Goal: Task Accomplishment & Management: Complete application form

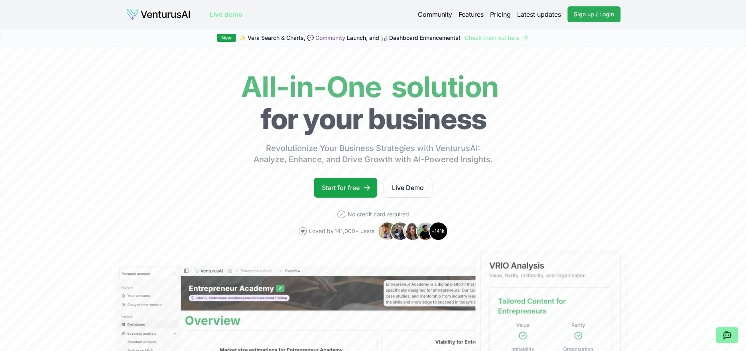
click at [591, 14] on span "Sign up / Login" at bounding box center [594, 14] width 40 height 8
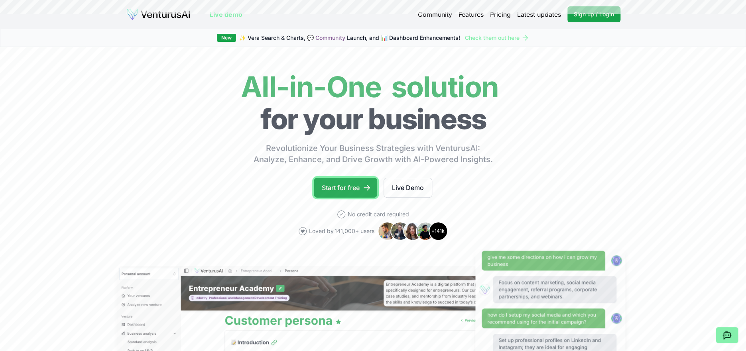
click at [350, 196] on link "Start for free" at bounding box center [345, 188] width 63 height 20
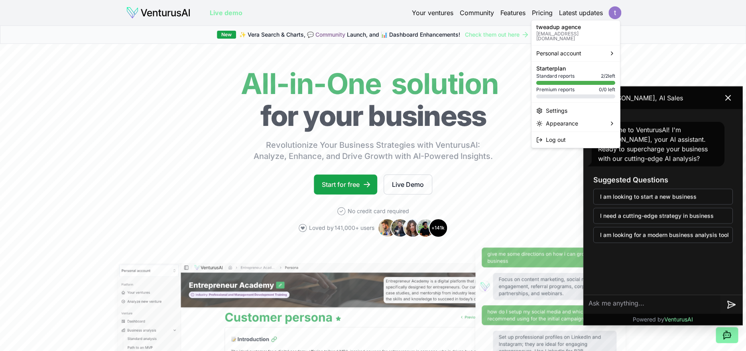
click at [615, 8] on html "We value your privacy We use cookies to enhance your browsing experience, serve…" at bounding box center [373, 175] width 746 height 351
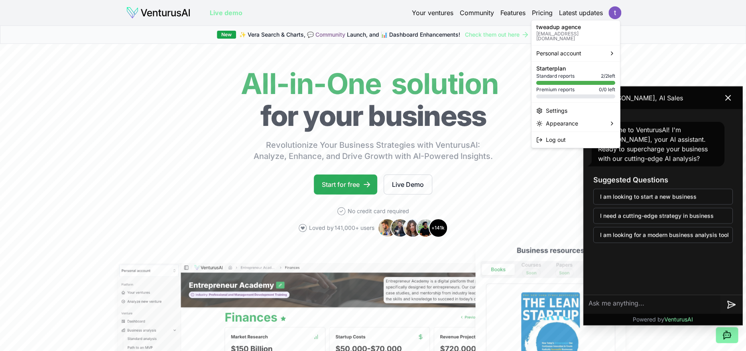
click at [342, 184] on html "We value your privacy We use cookies to enhance your browsing experience, serve…" at bounding box center [373, 175] width 746 height 351
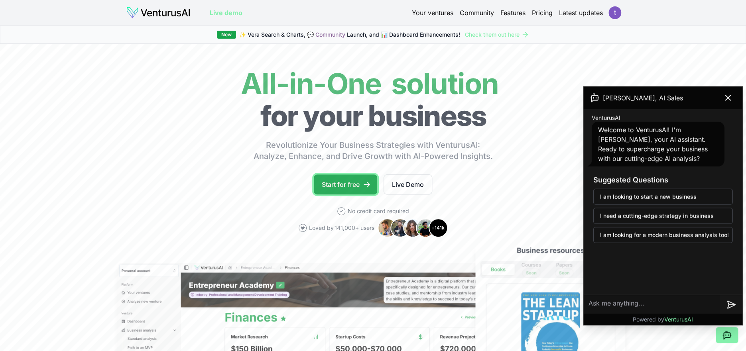
click at [330, 184] on link "Start for free" at bounding box center [345, 185] width 63 height 20
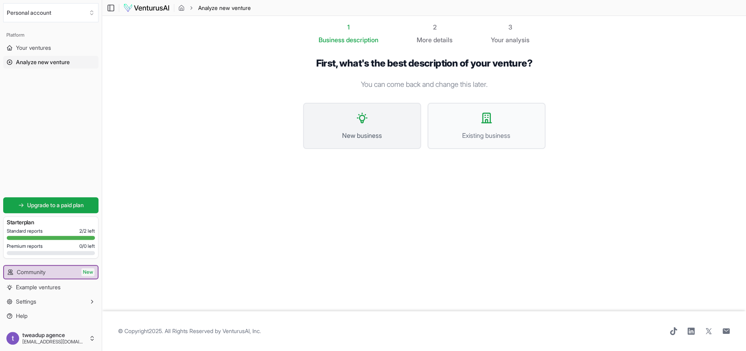
click at [359, 131] on span "New business" at bounding box center [362, 136] width 100 height 10
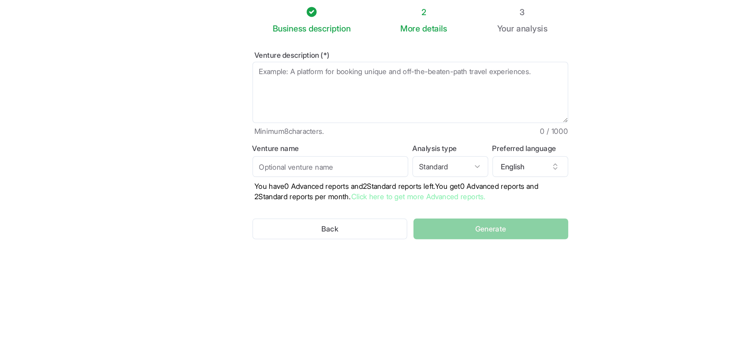
click at [355, 77] on textarea "Venture description (*)" at bounding box center [424, 88] width 242 height 47
click at [320, 70] on textarea "Crée" at bounding box center [424, 88] width 242 height 47
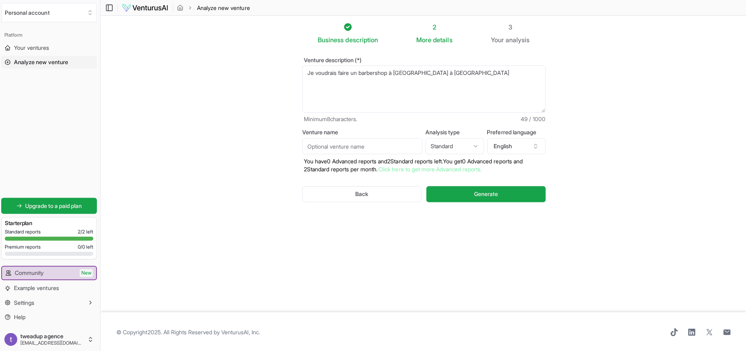
drag, startPoint x: 417, startPoint y: 74, endPoint x: 394, endPoint y: 74, distance: 22.3
click at [394, 74] on textarea "Je voudrais faire un barbershop à [GEOGRAPHIC_DATA] à [GEOGRAPHIC_DATA]" at bounding box center [424, 88] width 242 height 47
click at [450, 75] on textarea "Je voudrais faire un barbershop à Founty" at bounding box center [424, 88] width 242 height 47
type textarea "Je voudrais faire un barbershop à Founty ville d'[GEOGRAPHIC_DATA]"
click at [507, 145] on button "English" at bounding box center [516, 146] width 58 height 16
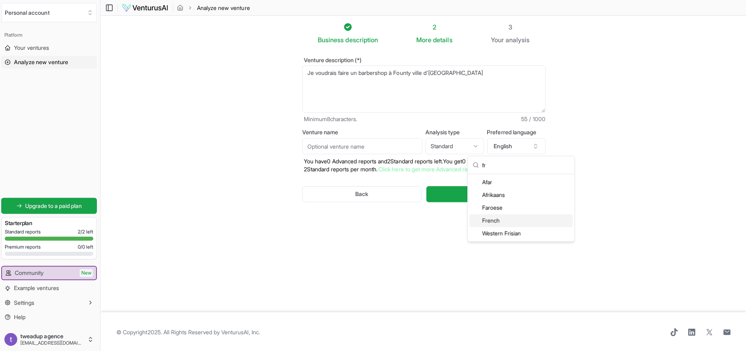
type input "fr"
click at [497, 220] on div "French" at bounding box center [521, 220] width 103 height 13
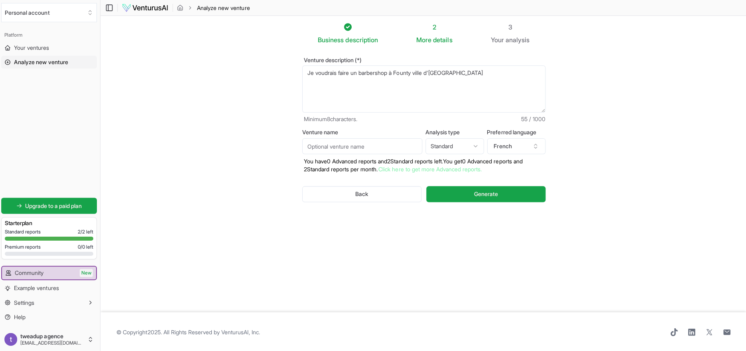
click at [449, 146] on html "We value your privacy We use cookies to enhance your browsing experience, serve…" at bounding box center [373, 175] width 746 height 351
click at [369, 143] on input "Venture name" at bounding box center [363, 146] width 120 height 16
click at [373, 73] on textarea "Je voudrais faire un barbershop à Founty ville d'[GEOGRAPHIC_DATA]" at bounding box center [424, 88] width 242 height 47
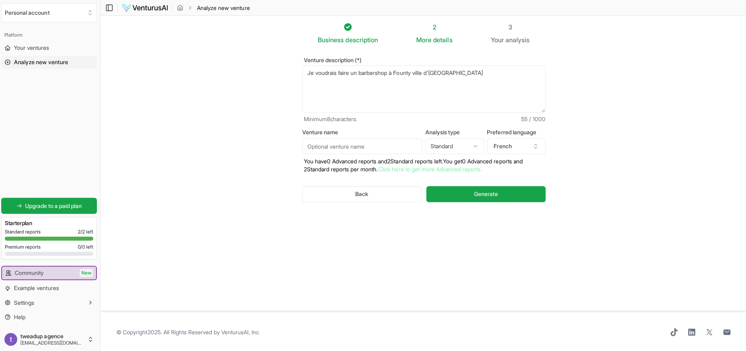
click at [318, 143] on input "Venture name" at bounding box center [363, 146] width 120 height 16
click at [379, 73] on textarea "Je voudrais faire un barbershop à Founty ville d'[GEOGRAPHIC_DATA]" at bounding box center [424, 88] width 242 height 47
click at [328, 142] on input "Venture name" at bounding box center [363, 146] width 120 height 16
paste input "barbershop"
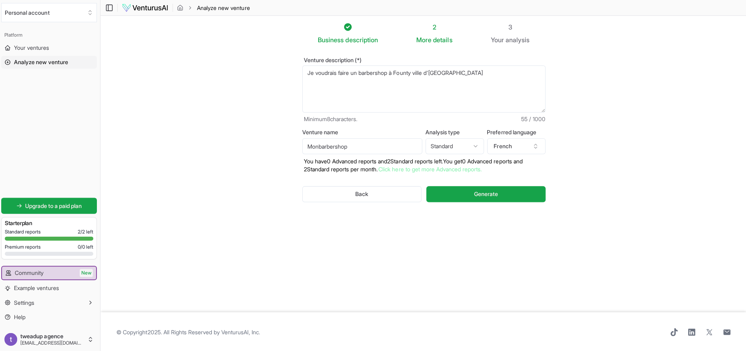
type input "Monbarbershop"
click at [494, 184] on div "Back Generate" at bounding box center [424, 193] width 242 height 41
click at [482, 187] on button "Generate" at bounding box center [485, 194] width 118 height 16
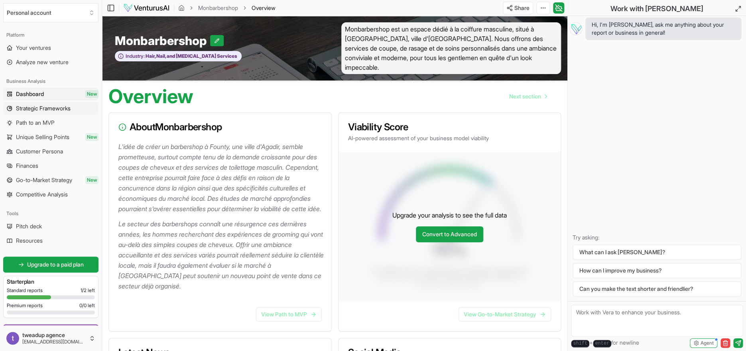
click at [44, 110] on span "Strategic Frameworks" at bounding box center [43, 108] width 55 height 8
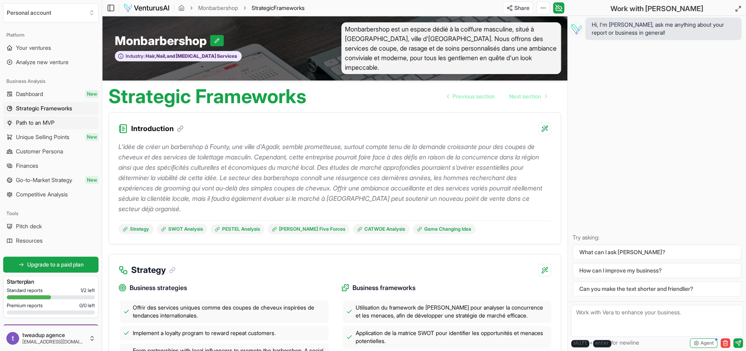
click at [43, 122] on span "Path to an MVP" at bounding box center [35, 123] width 39 height 8
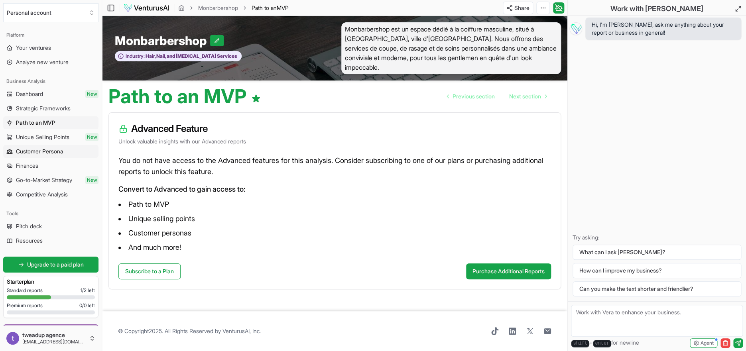
click at [37, 152] on span "Customer Persona" at bounding box center [39, 151] width 47 height 8
click at [59, 162] on link "Finances" at bounding box center [50, 165] width 95 height 13
click at [62, 195] on span "Competitive Analysis" at bounding box center [42, 195] width 52 height 8
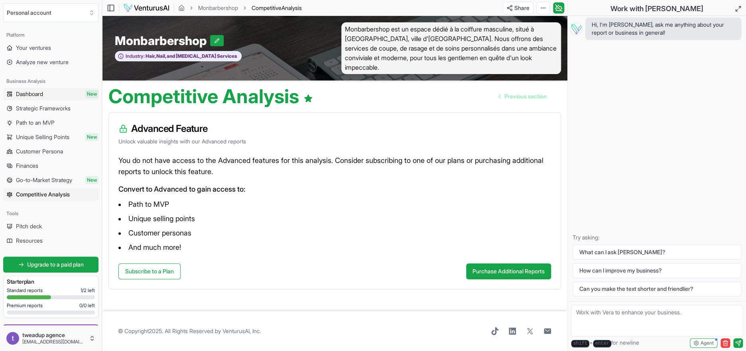
click at [51, 90] on link "Dashboard New" at bounding box center [50, 94] width 95 height 13
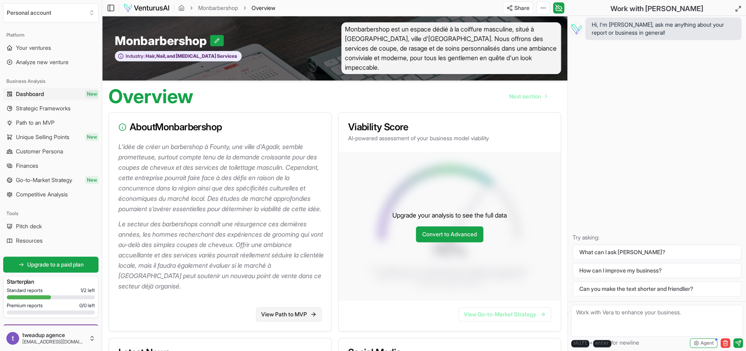
click at [274, 316] on link "View Path to MVP" at bounding box center [289, 314] width 66 height 14
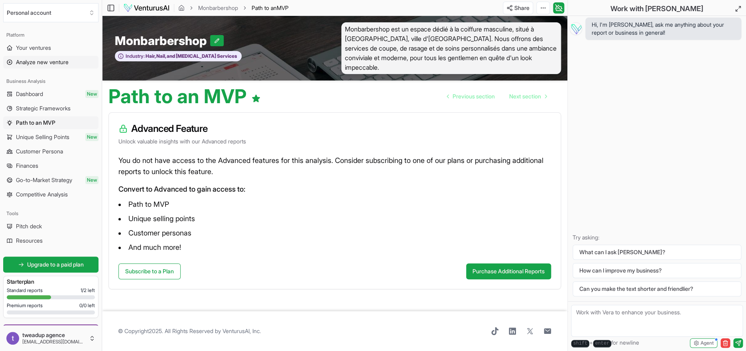
click at [45, 62] on span "Analyze new venture" at bounding box center [42, 62] width 53 height 8
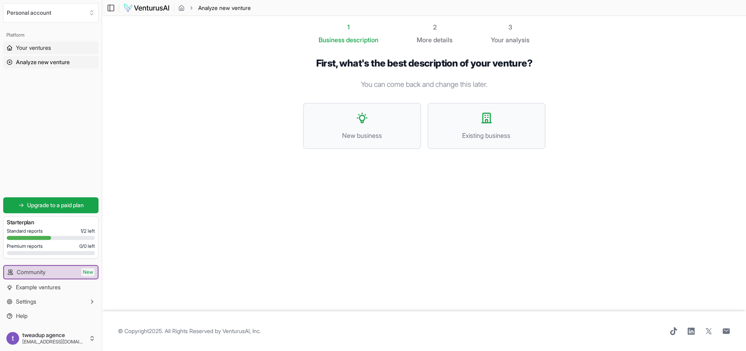
click at [41, 49] on span "Your ventures" at bounding box center [33, 48] width 35 height 8
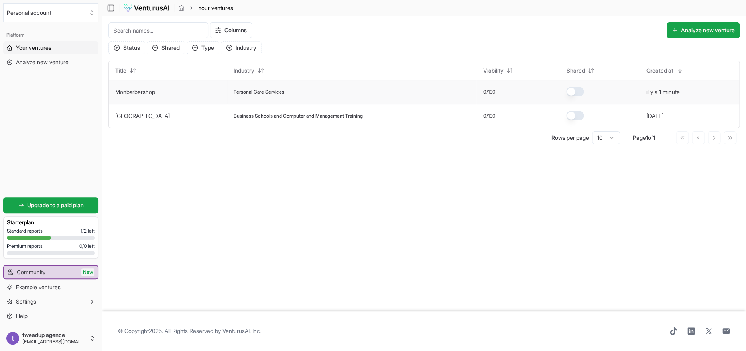
click at [174, 96] on td "Monbarbershop" at bounding box center [168, 92] width 118 height 24
click at [234, 92] on span "Personal Care Services" at bounding box center [259, 92] width 51 height 6
click at [138, 90] on link "Monbarbershop" at bounding box center [135, 91] width 40 height 7
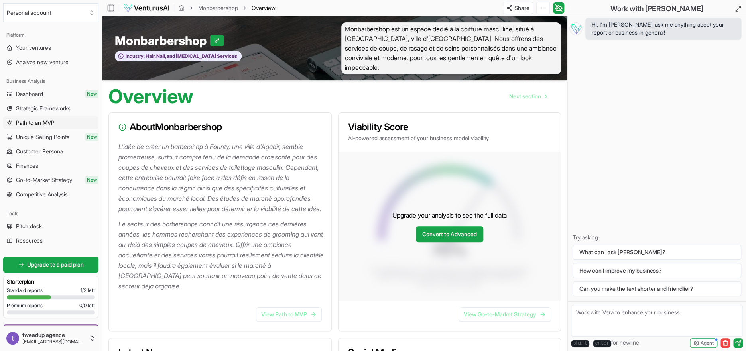
click at [37, 122] on span "Path to an MVP" at bounding box center [35, 123] width 39 height 8
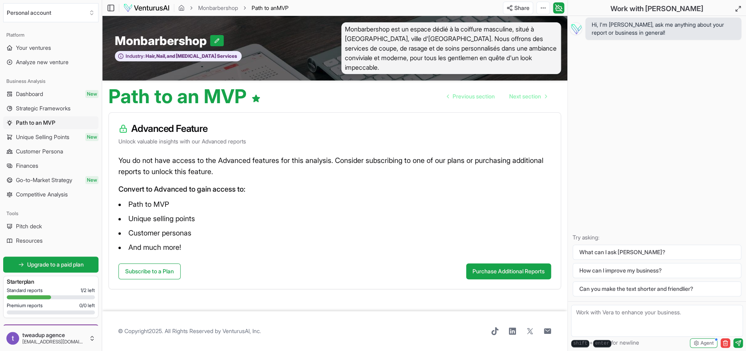
click at [48, 108] on span "Strategic Frameworks" at bounding box center [43, 108] width 55 height 8
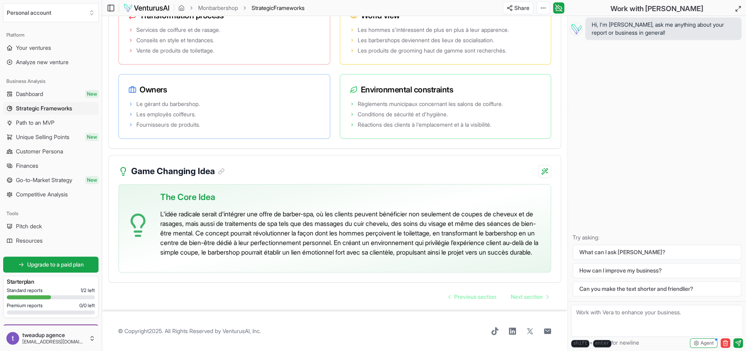
scroll to position [1610, 0]
click at [531, 292] on link "Next section" at bounding box center [529, 297] width 50 height 16
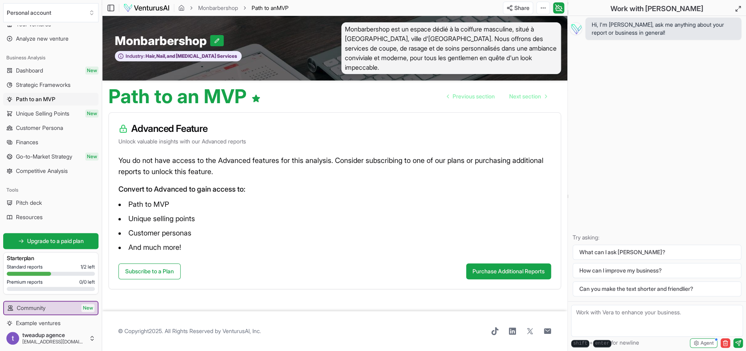
scroll to position [59, 0]
